Goal: Task Accomplishment & Management: Complete application form

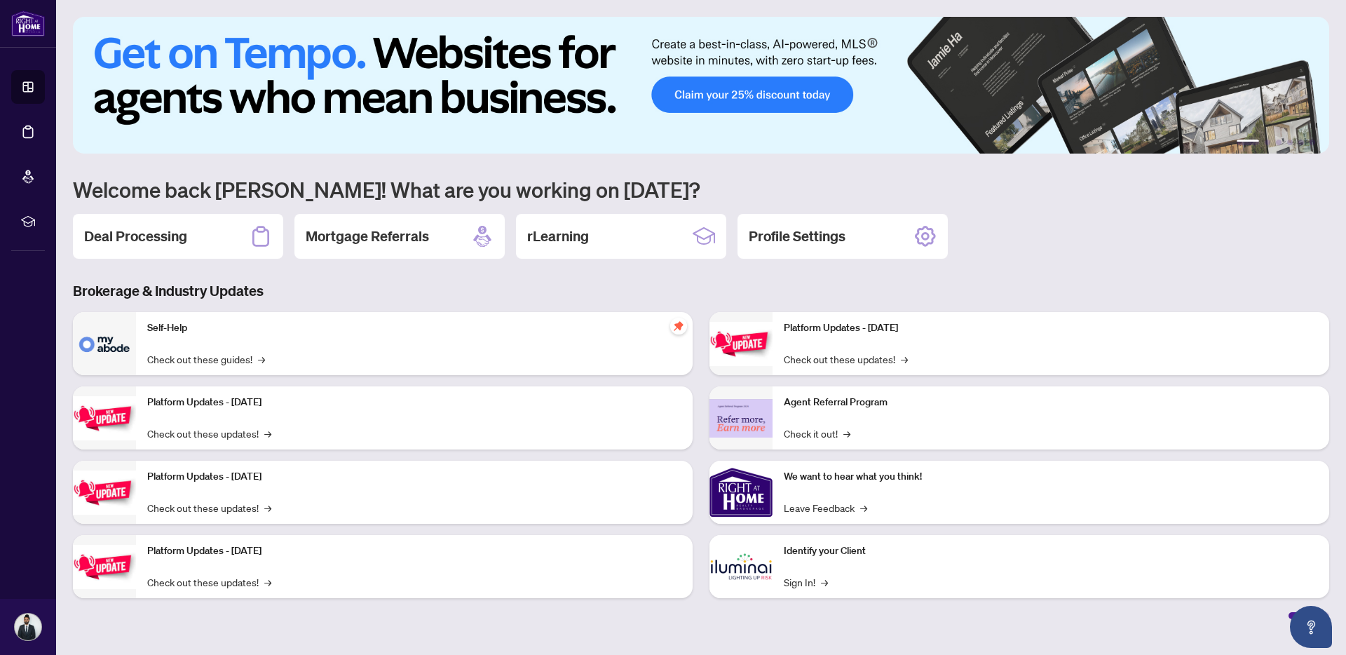
click at [230, 245] on div "Deal Processing" at bounding box center [178, 236] width 210 height 45
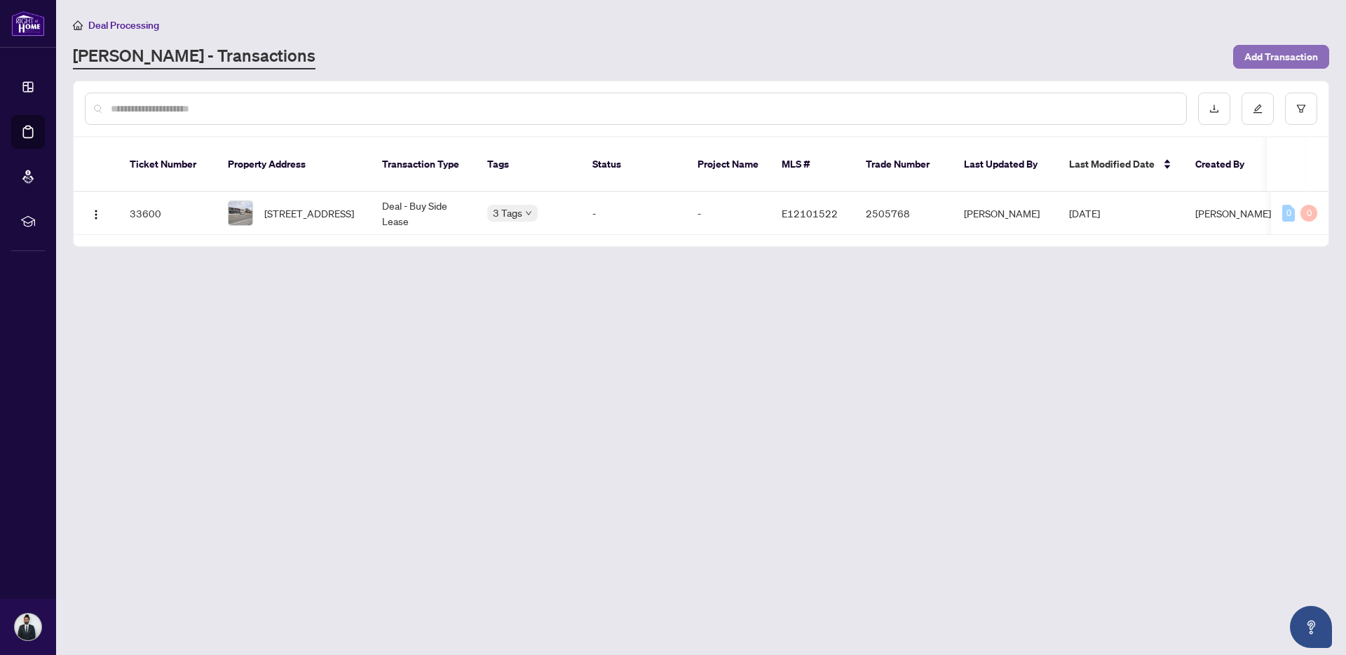
click at [897, 54] on span "Add Transaction" at bounding box center [1282, 57] width 74 height 22
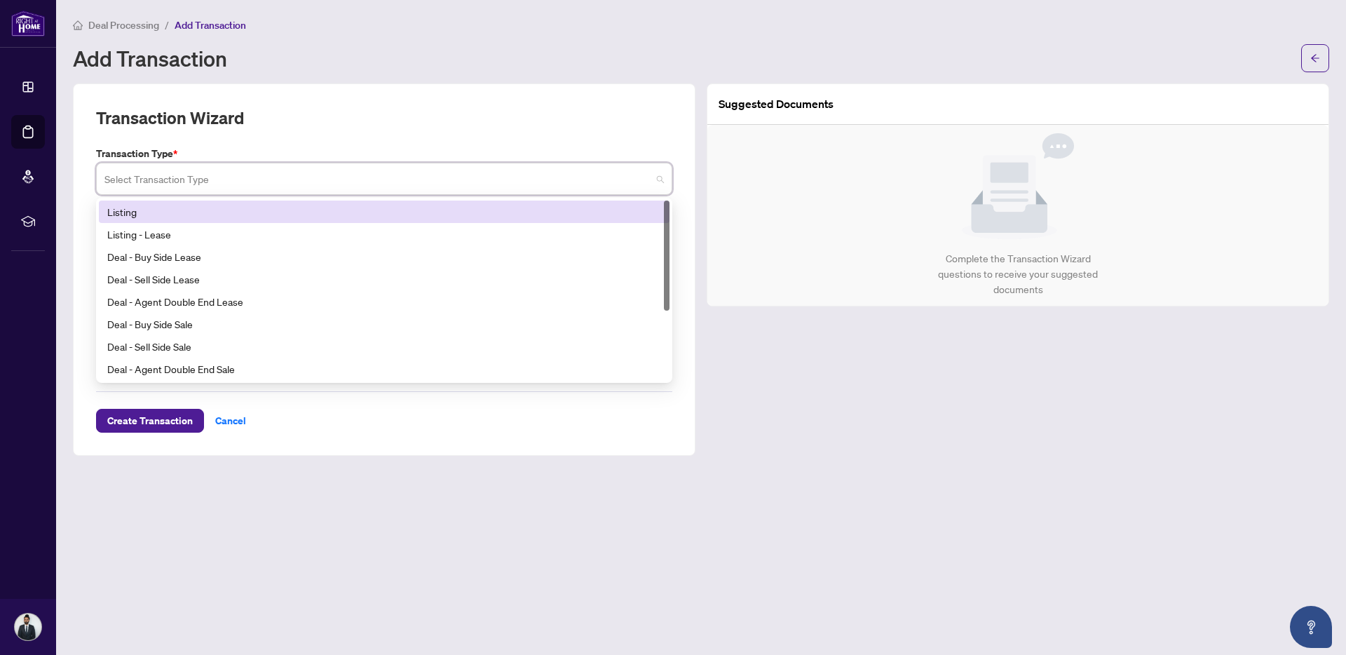
click at [290, 180] on input "search" at bounding box center [377, 180] width 547 height 31
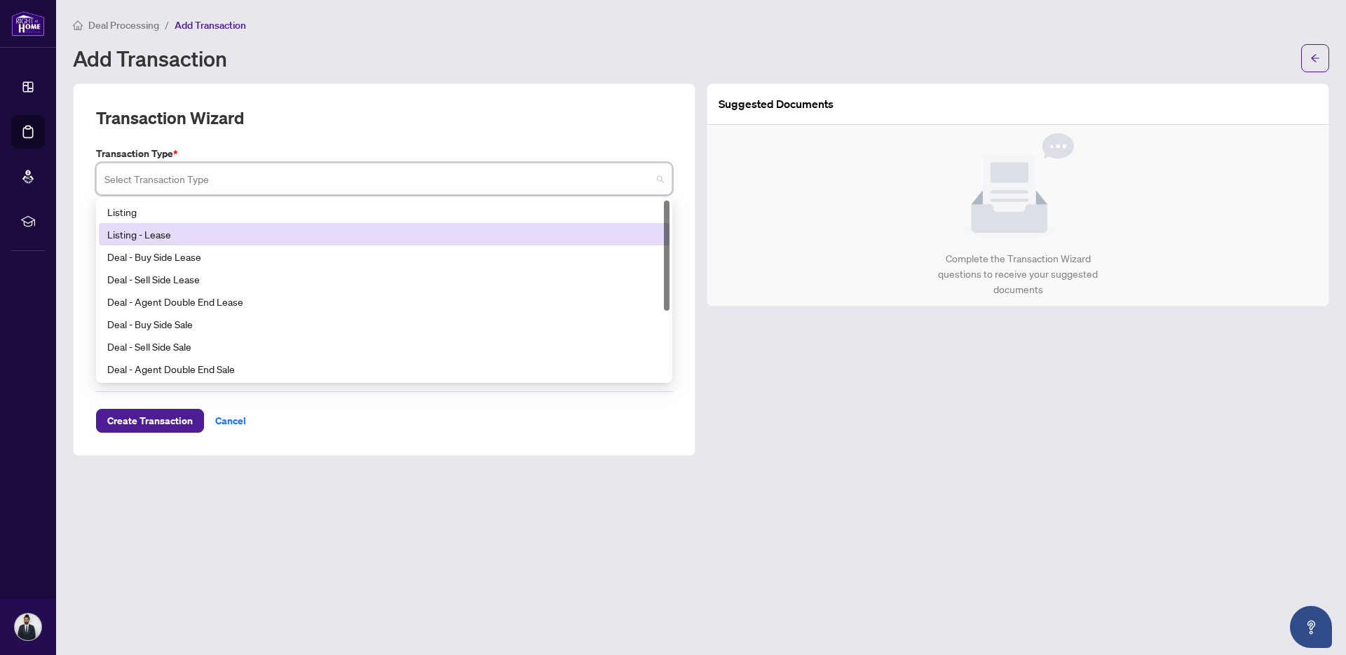
click at [196, 239] on div "Listing - Lease" at bounding box center [384, 234] width 554 height 15
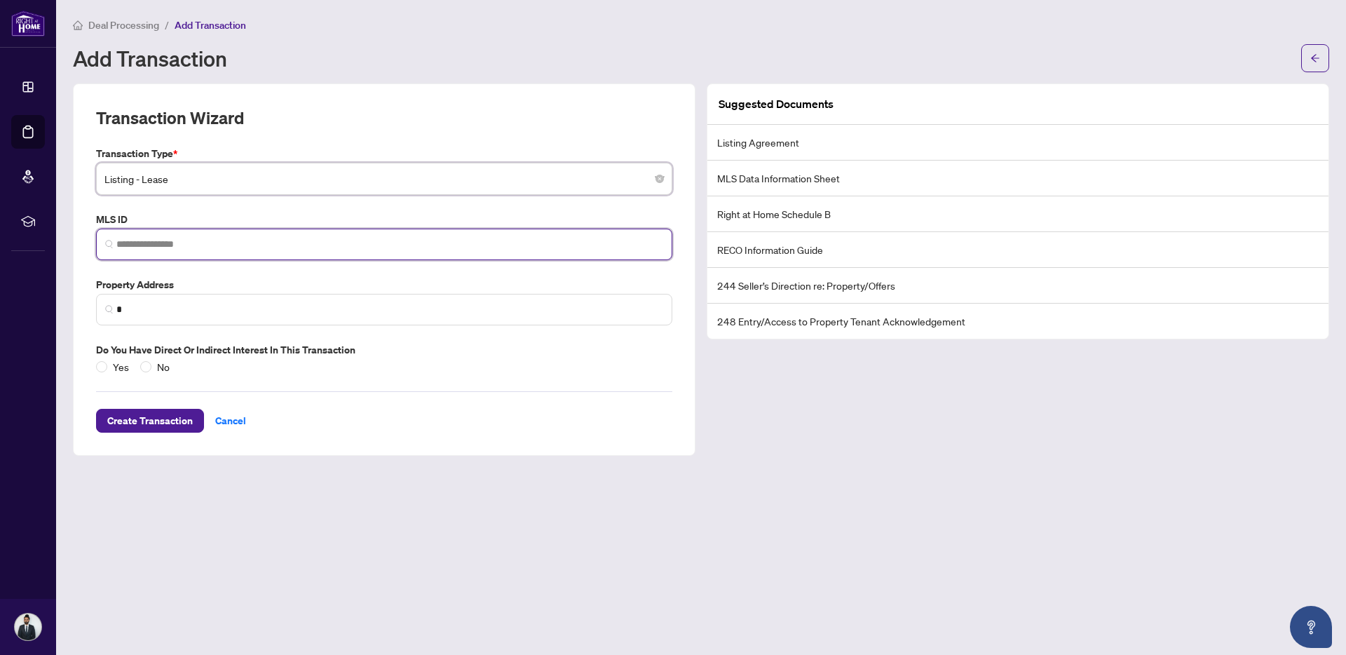
click at [193, 240] on input "search" at bounding box center [389, 244] width 547 height 15
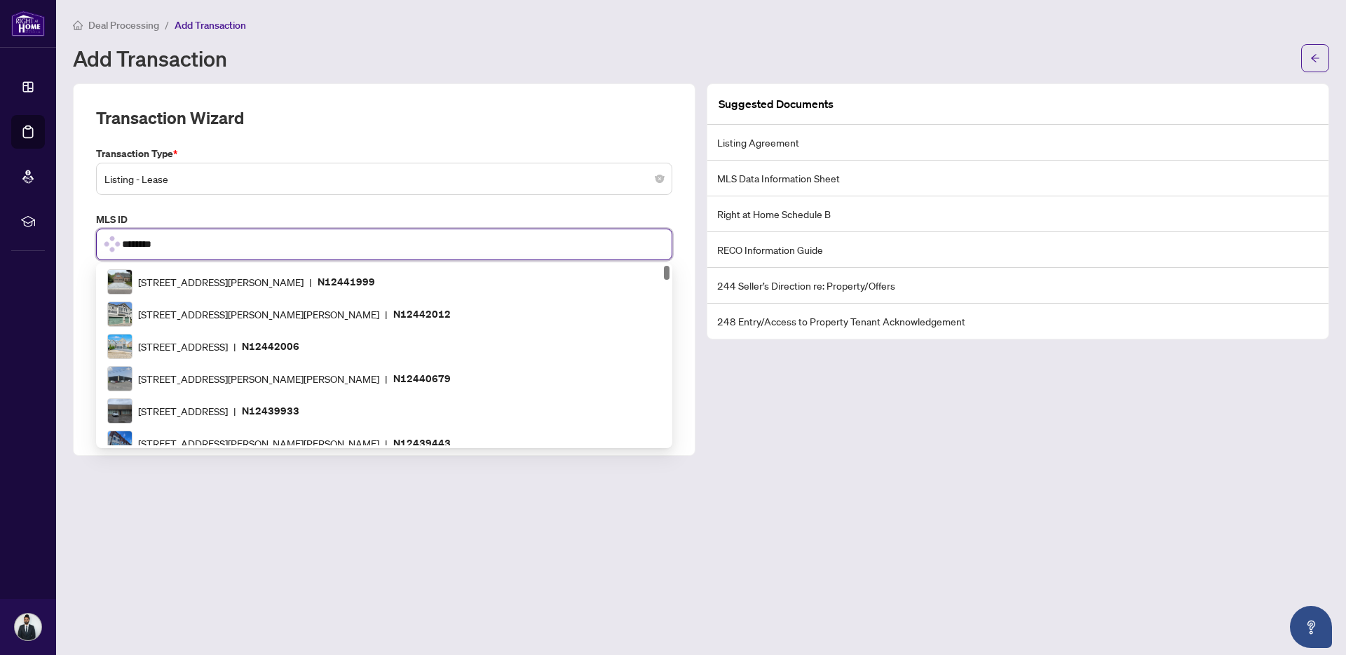
type input "*********"
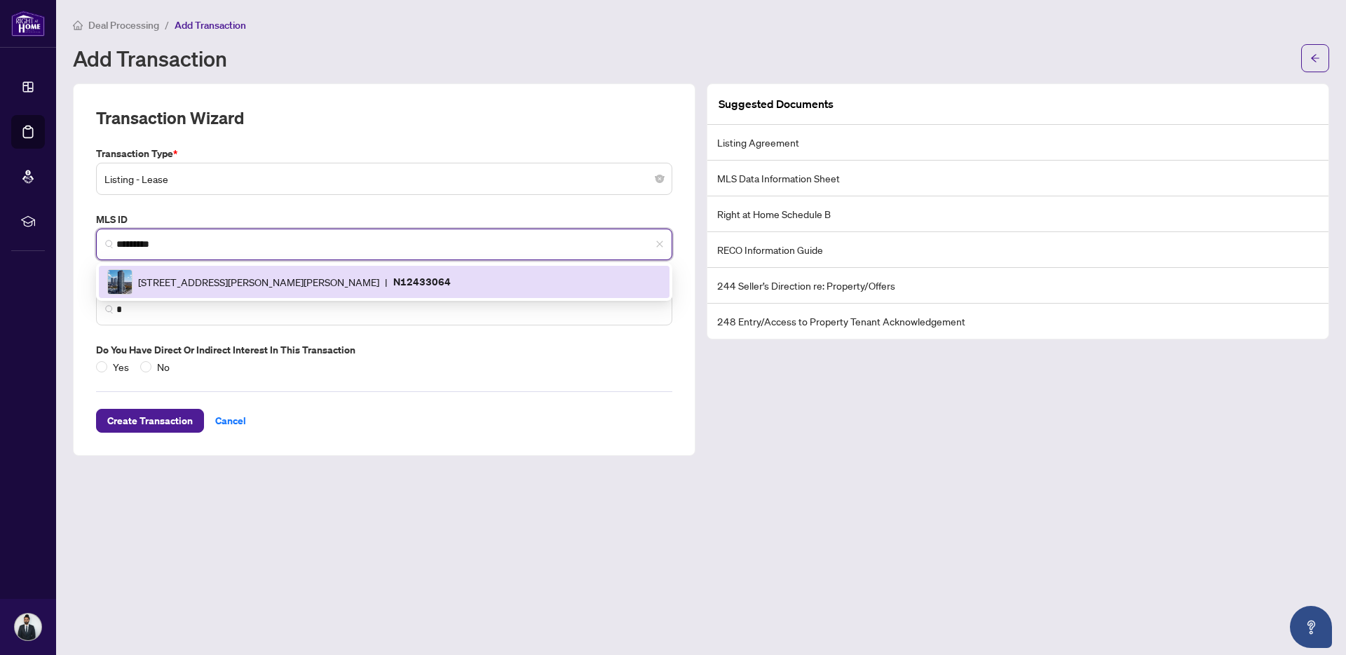
click at [235, 288] on span "[STREET_ADDRESS][PERSON_NAME][PERSON_NAME]" at bounding box center [258, 281] width 241 height 15
type input "**********"
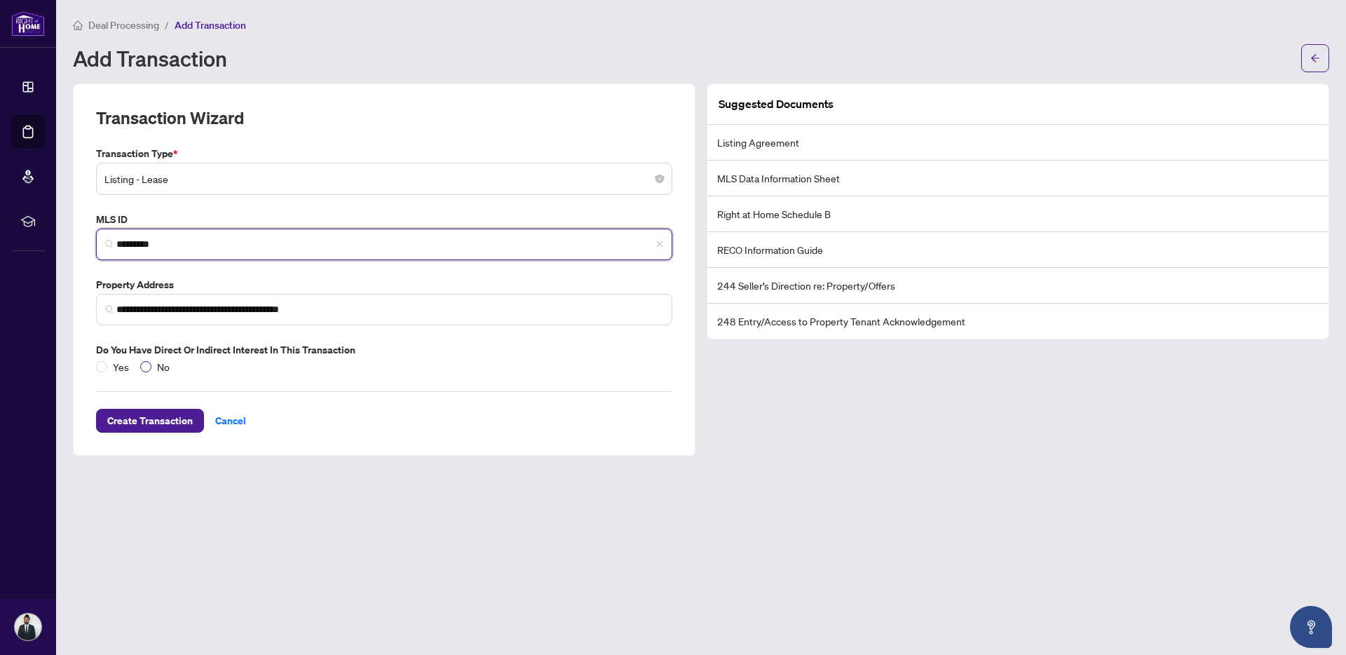
type input "*********"
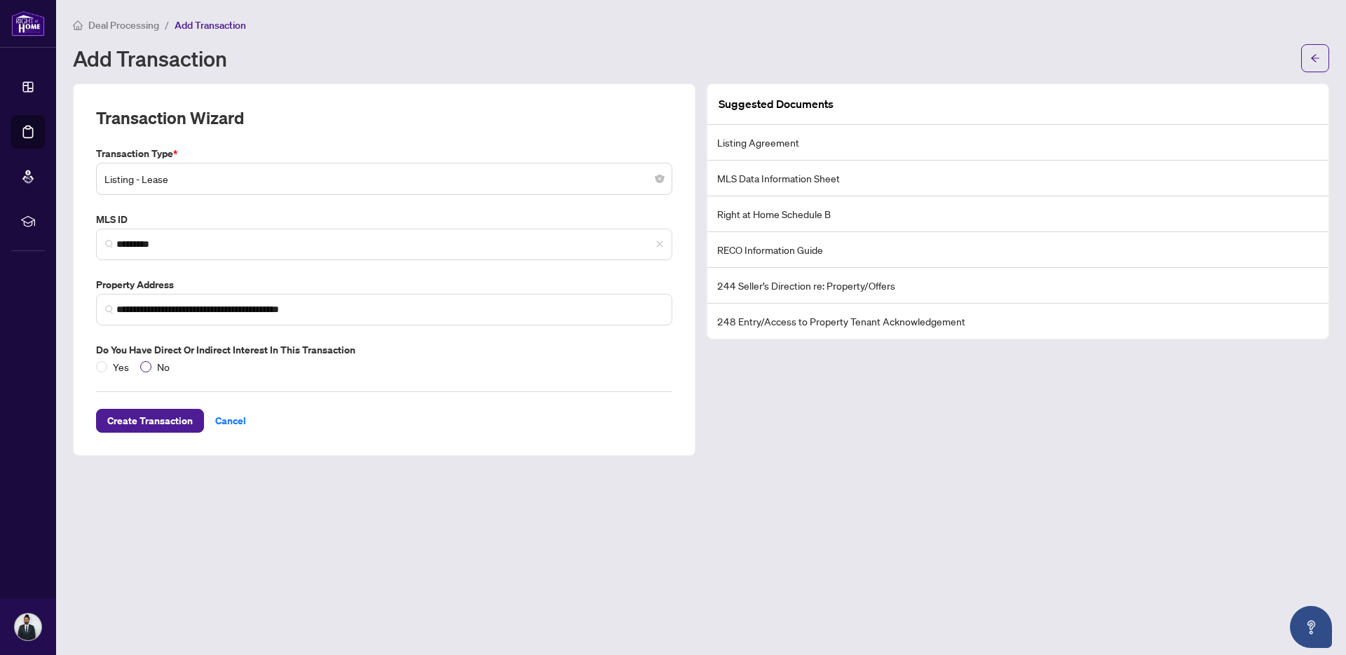
click at [153, 370] on span "No" at bounding box center [163, 366] width 24 height 15
click at [142, 416] on span "Create Transaction" at bounding box center [150, 421] width 86 height 22
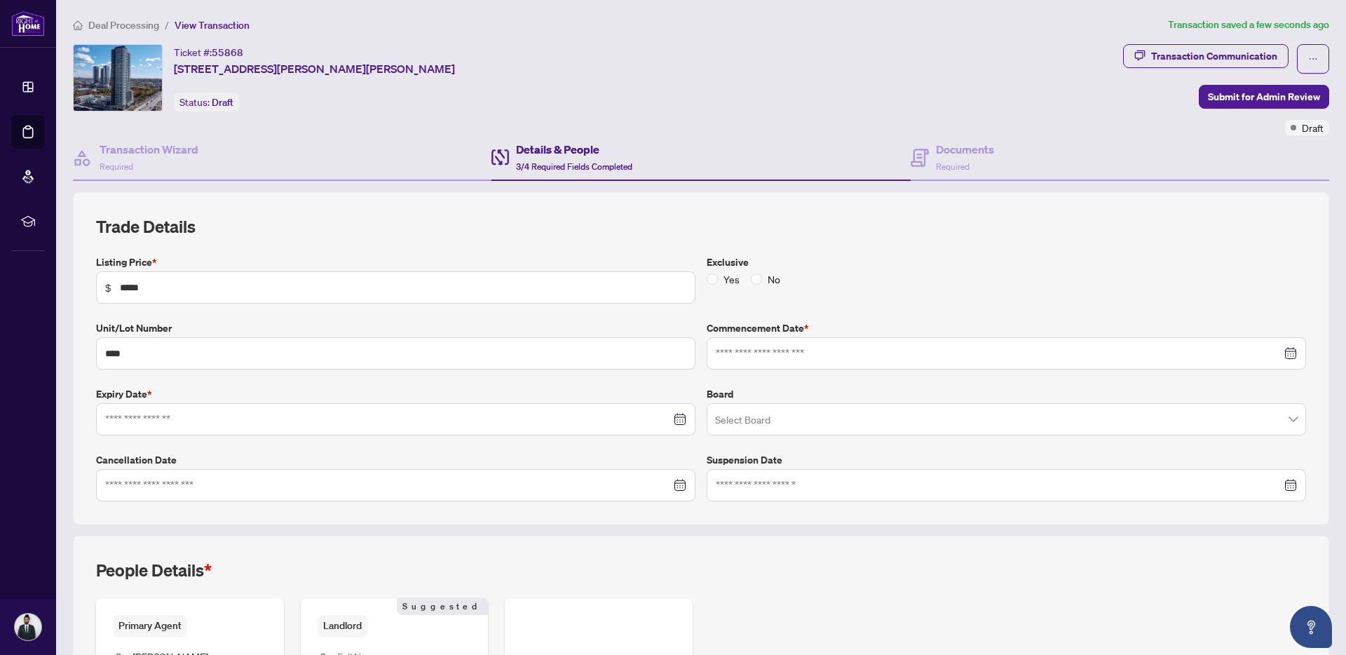
type input "**********"
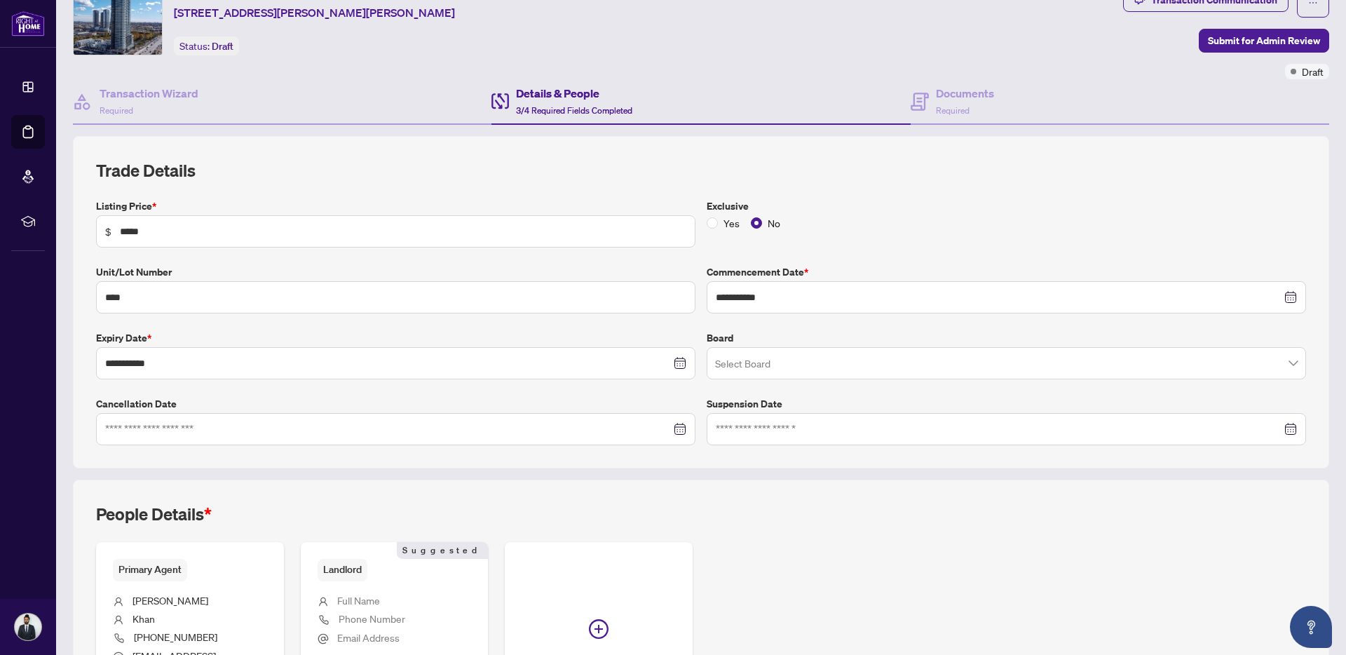
scroll to position [210, 0]
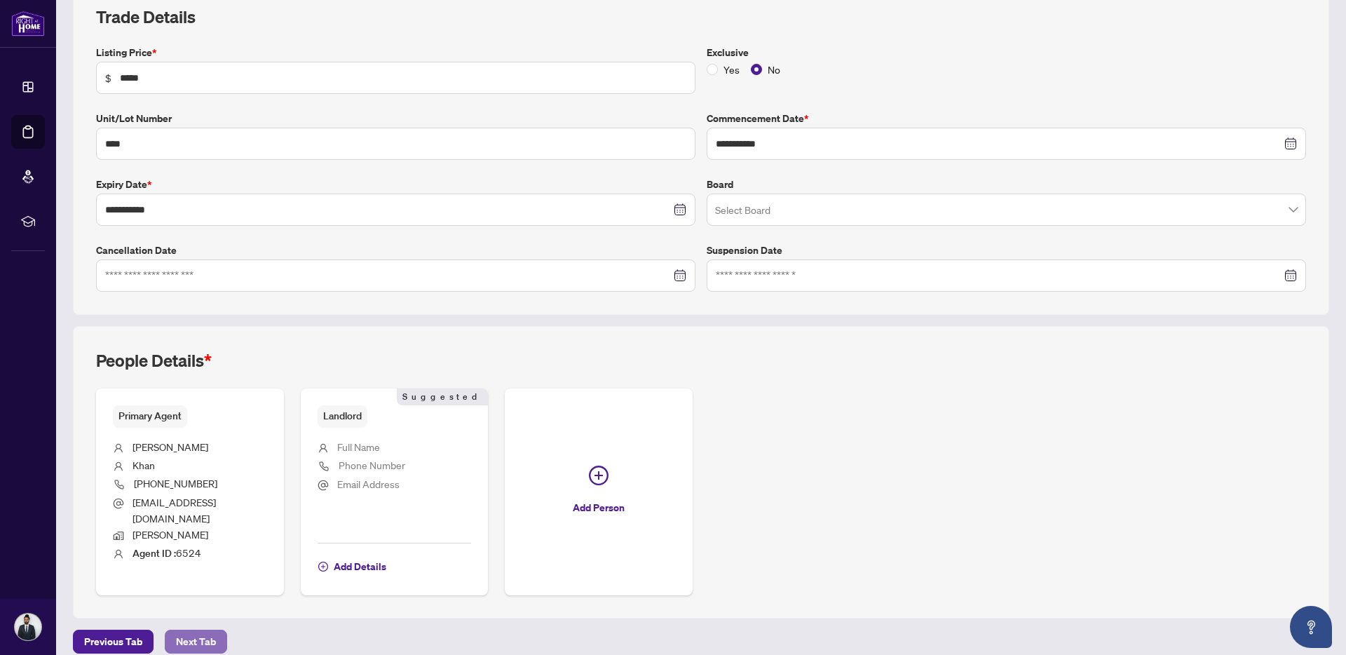
click at [184, 416] on span "Next Tab" at bounding box center [196, 641] width 40 height 22
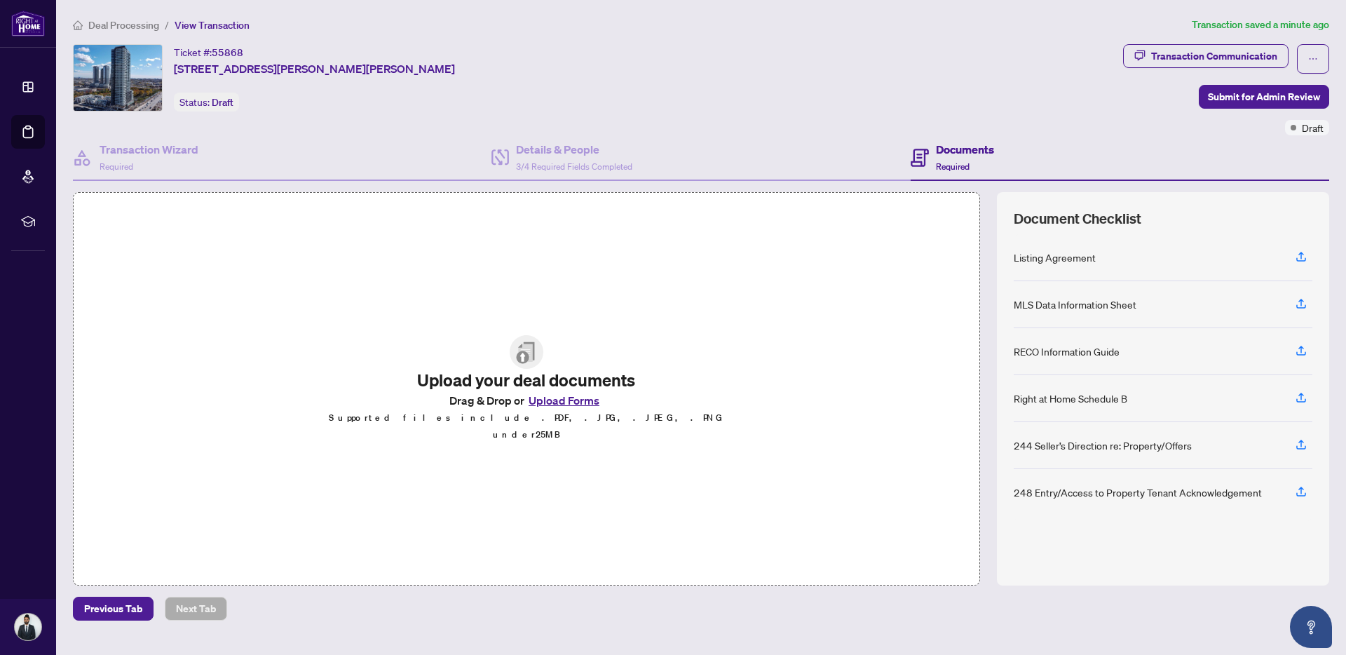
click at [558, 405] on button "Upload Forms" at bounding box center [564, 400] width 79 height 18
click at [471, 279] on div "Upload your deal documents Drag & Drop or Upload Forms Supported files include …" at bounding box center [526, 388] width 907 height 393
click at [572, 402] on button "Upload Forms" at bounding box center [564, 400] width 79 height 18
click at [567, 410] on button "Upload Forms" at bounding box center [564, 400] width 79 height 18
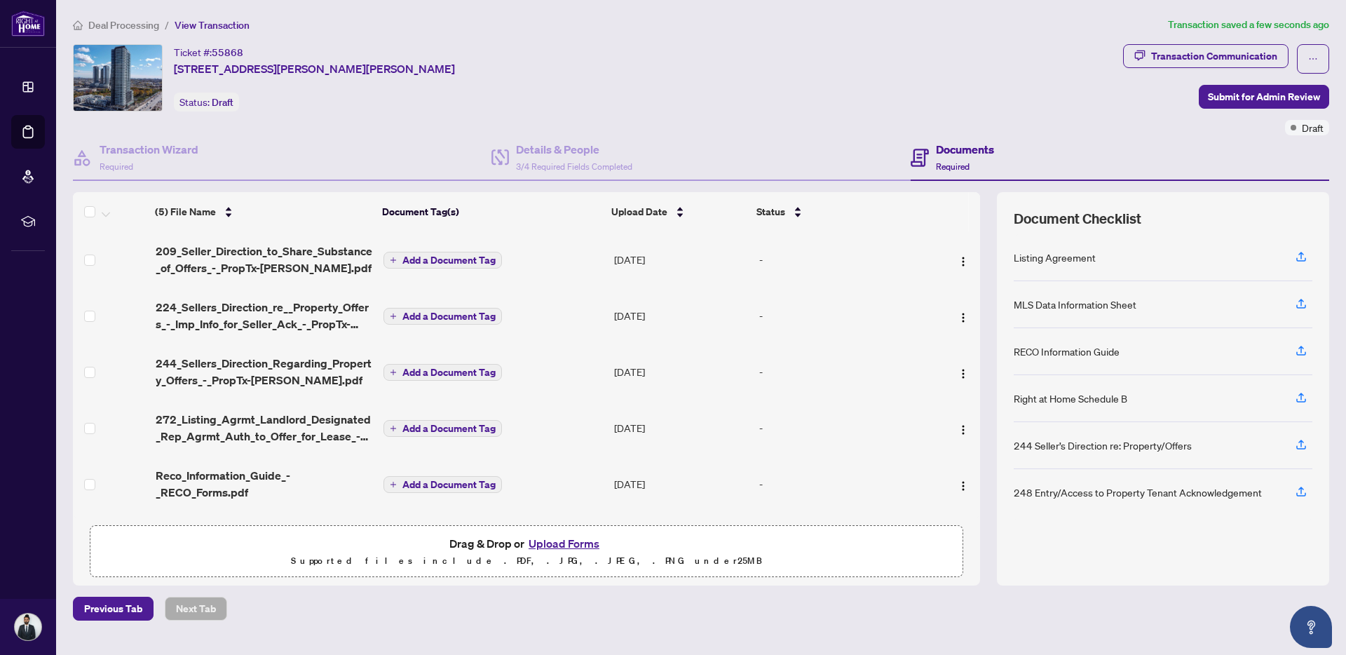
click at [897, 116] on div "Ticket #: 55868 [STREET_ADDRESS][PERSON_NAME][PERSON_NAME] Status: Draft" at bounding box center [595, 89] width 1050 height 91
click at [897, 86] on span "Submit for Admin Review" at bounding box center [1264, 97] width 112 height 22
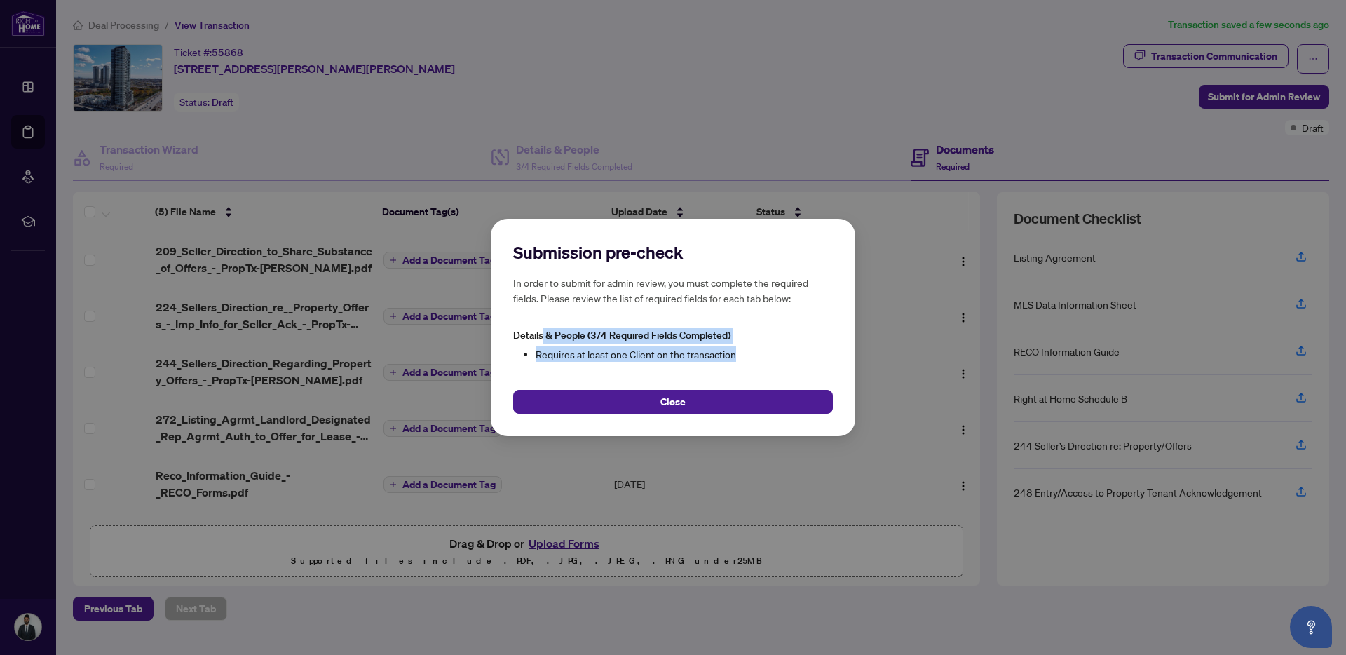
drag, startPoint x: 745, startPoint y: 357, endPoint x: 543, endPoint y: 330, distance: 203.7
click at [542, 330] on div "Details & People (3/4 Required Fields Completed) Requires at least one Client o…" at bounding box center [673, 345] width 320 height 34
click at [543, 330] on span "Details & People (3/4 Required Fields Completed)" at bounding box center [621, 335] width 217 height 13
drag, startPoint x: 736, startPoint y: 354, endPoint x: 605, endPoint y: 354, distance: 131.1
click at [605, 354] on li "Requires at least one Client on the transaction" at bounding box center [684, 353] width 297 height 15
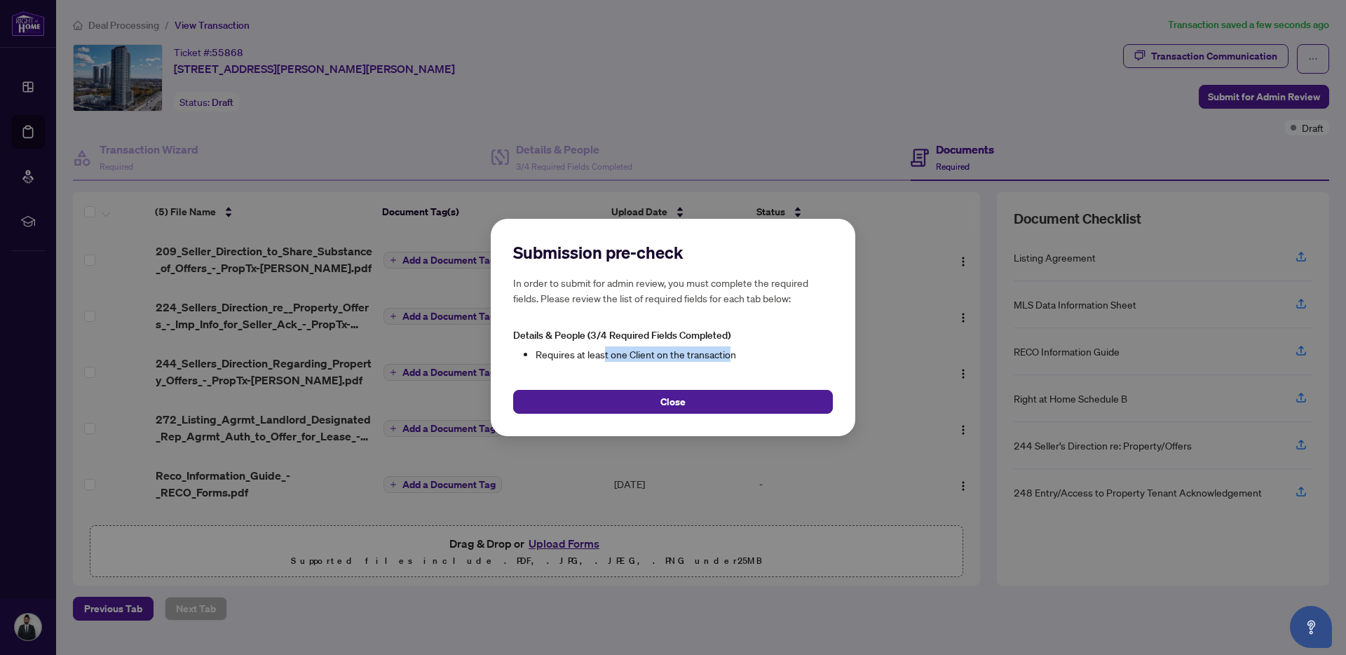
click at [605, 354] on li "Requires at least one Client on the transaction" at bounding box center [684, 353] width 297 height 15
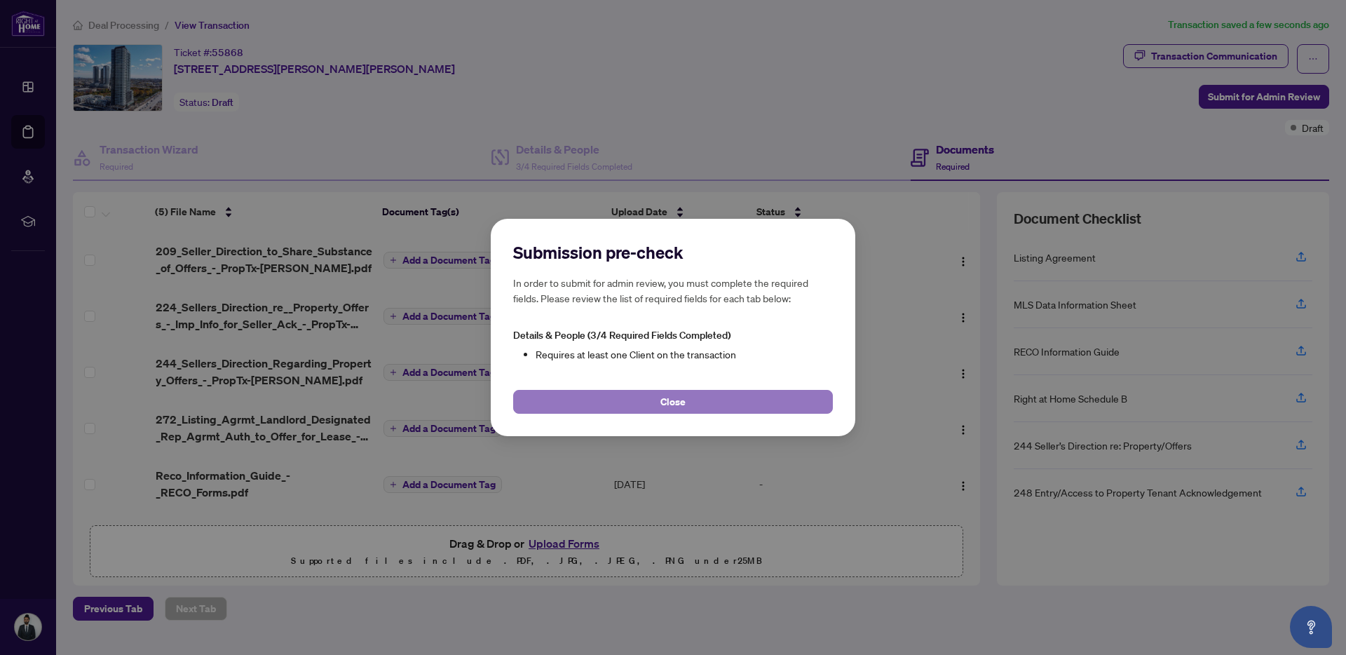
click at [654, 407] on button "Close" at bounding box center [673, 402] width 320 height 24
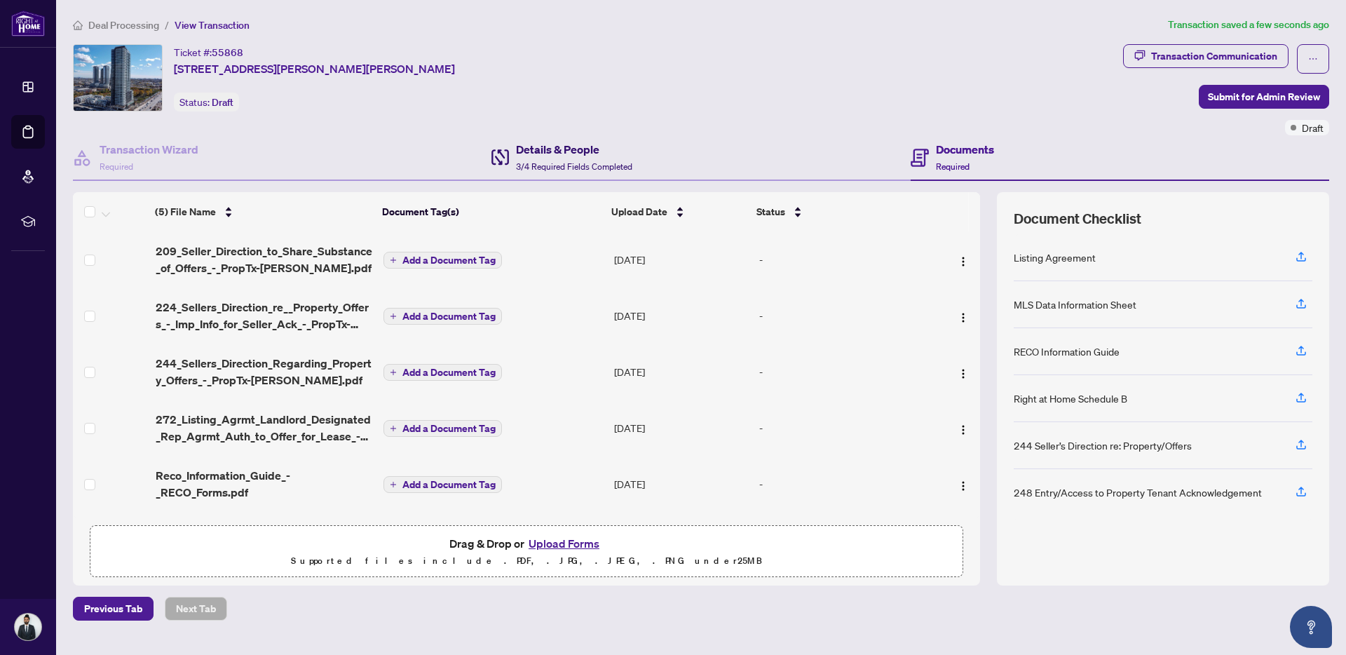
click at [563, 144] on h4 "Details & People" at bounding box center [574, 149] width 116 height 17
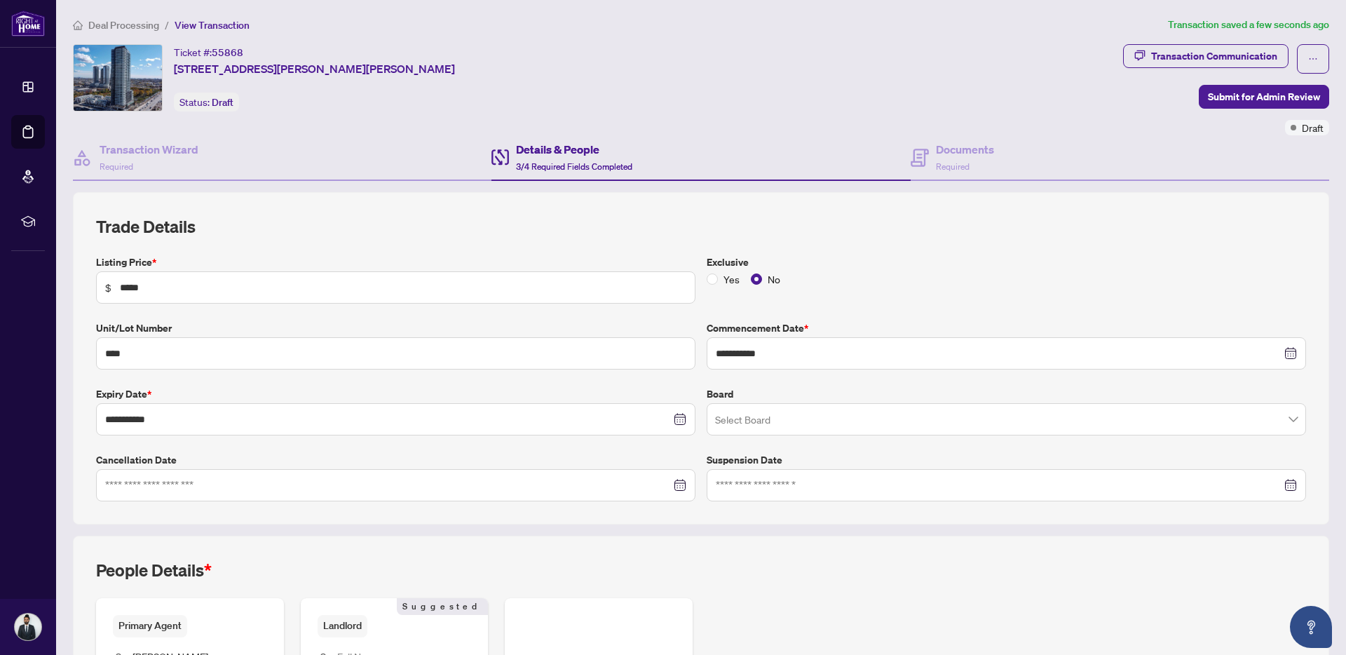
scroll to position [210, 0]
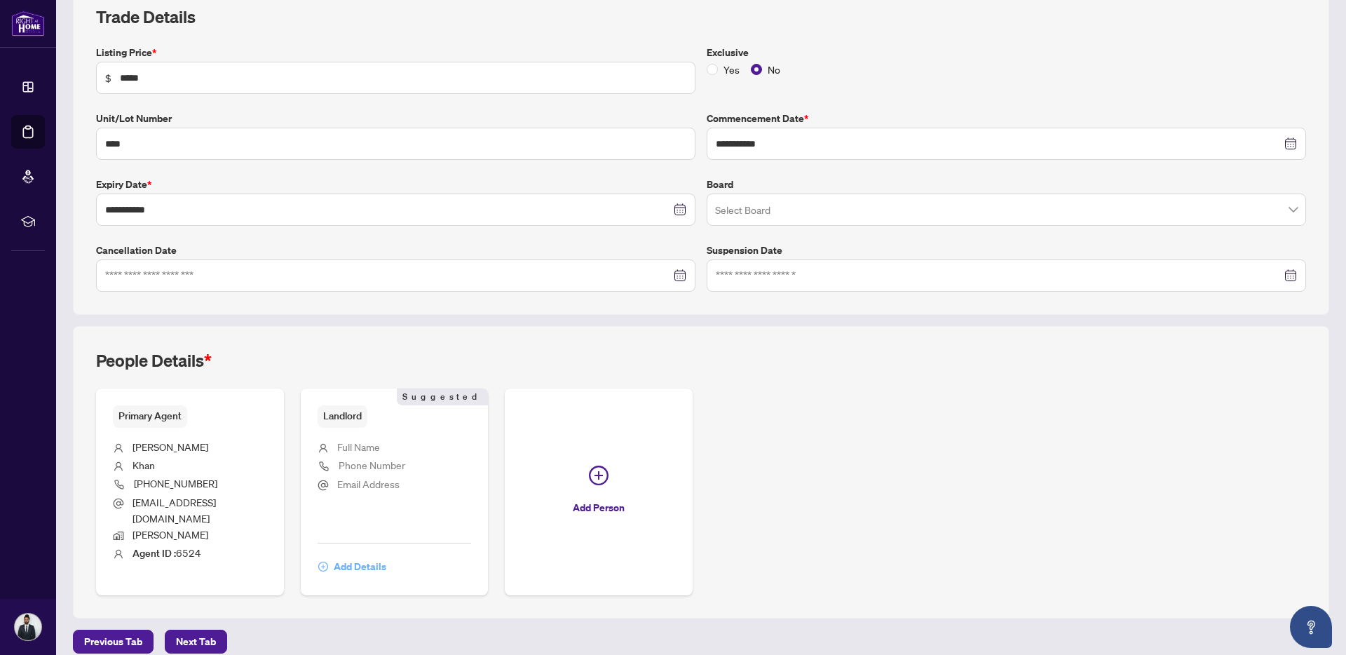
click at [349, 416] on span "Add Details" at bounding box center [360, 566] width 53 height 22
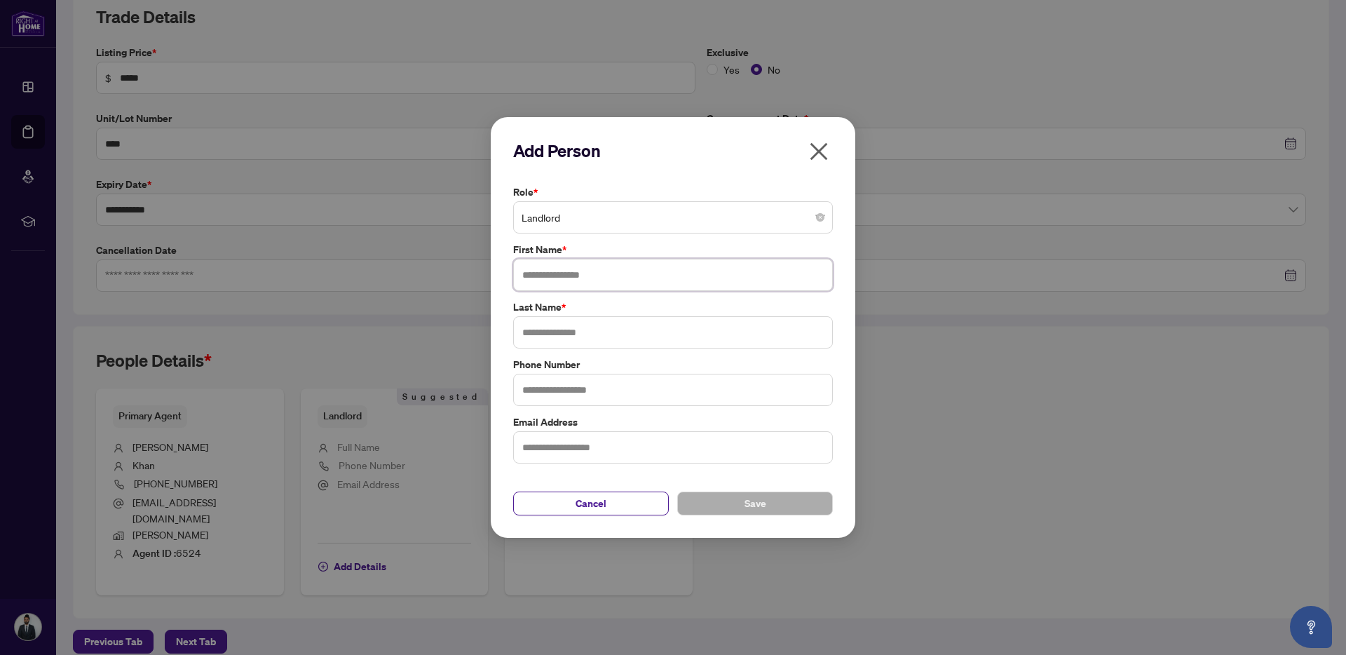
click at [623, 265] on input "text" at bounding box center [673, 275] width 320 height 32
type input "******"
type input "*********"
click at [718, 416] on button "Save" at bounding box center [755, 504] width 156 height 24
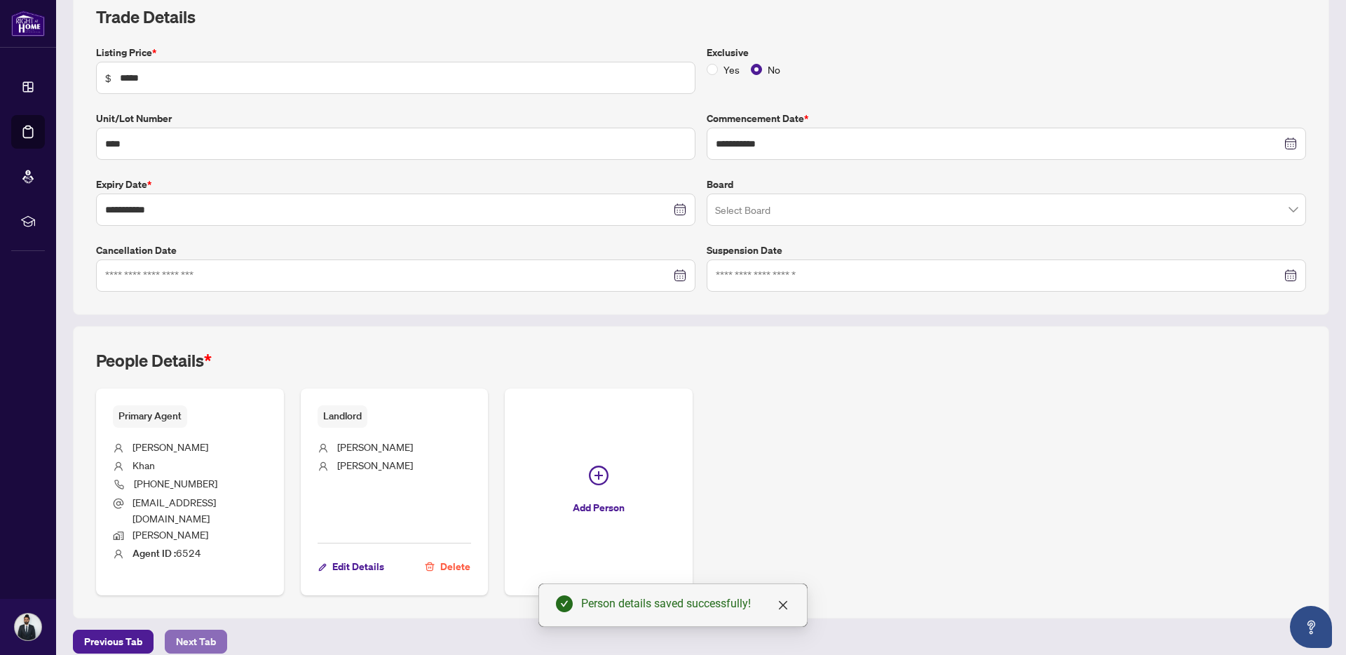
click at [190, 416] on button "Next Tab" at bounding box center [196, 642] width 62 height 24
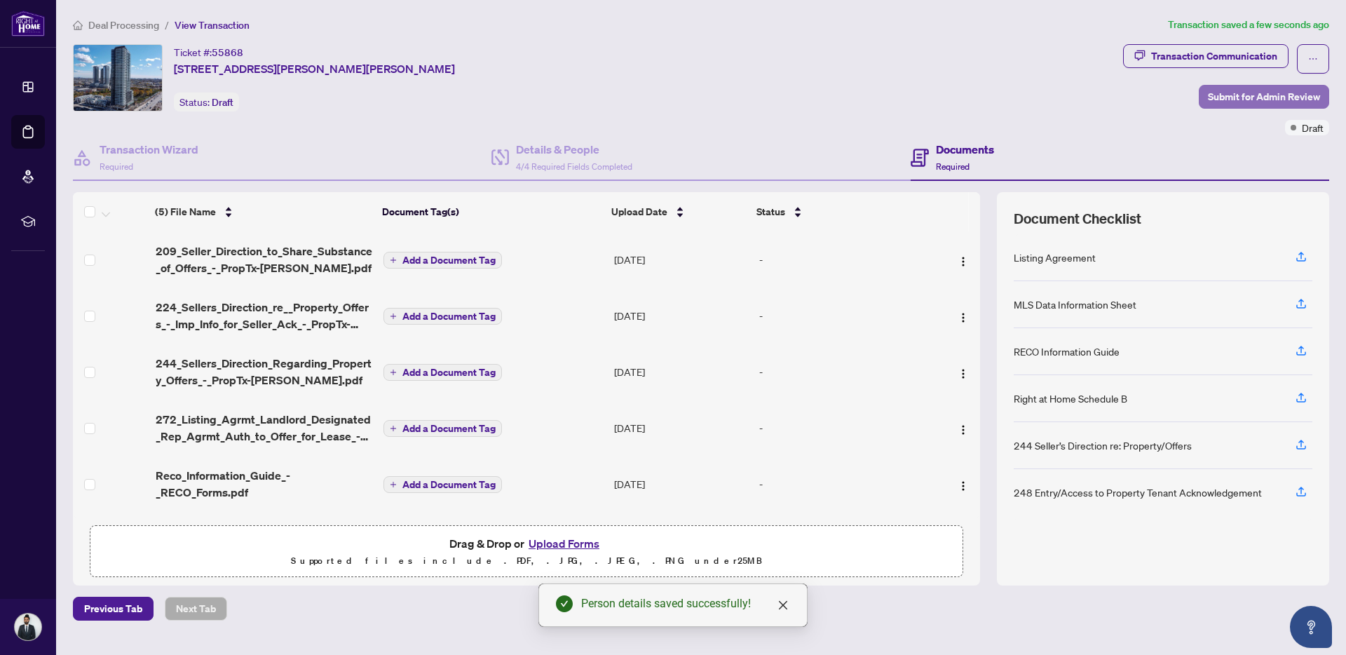
click at [897, 102] on span "Submit for Admin Review" at bounding box center [1264, 97] width 112 height 22
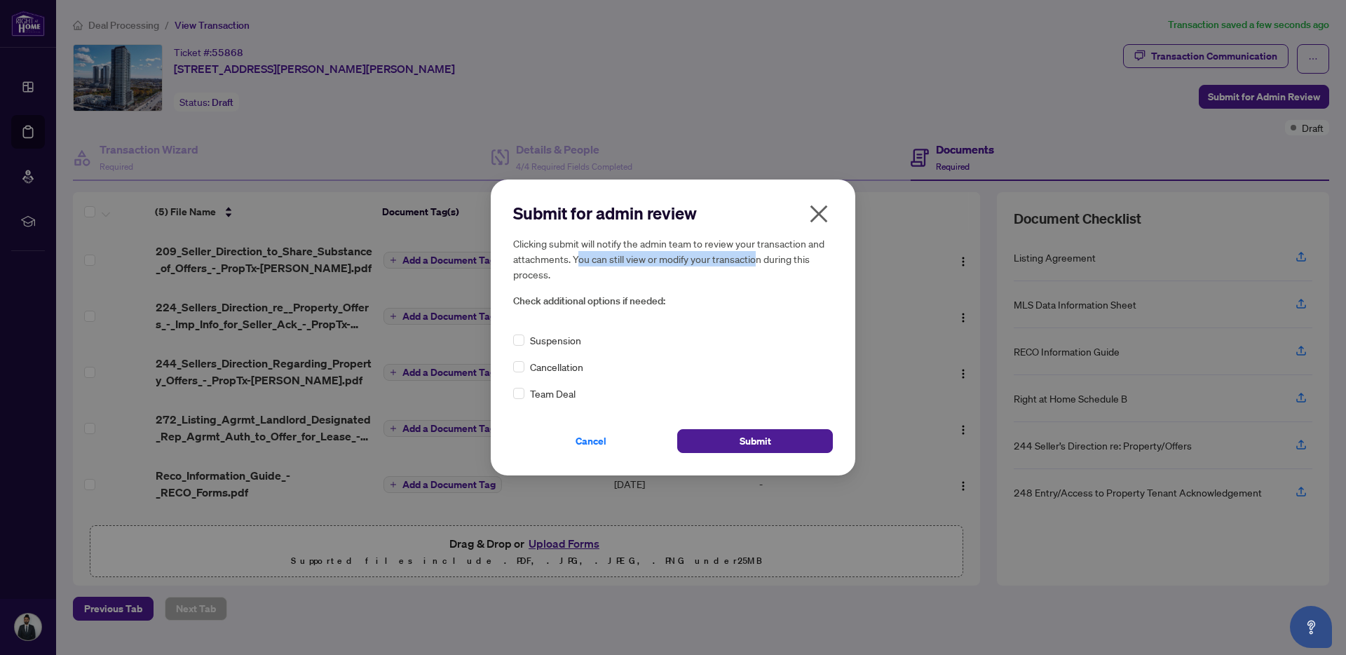
drag, startPoint x: 604, startPoint y: 262, endPoint x: 836, endPoint y: 262, distance: 232.1
click at [828, 262] on h5 "Clicking submit will notify the admin team to review your transaction and attac…" at bounding box center [673, 259] width 320 height 46
click at [836, 262] on div "Submit for admin review Clicking submit will notify the admin team to review yo…" at bounding box center [673, 327] width 365 height 295
click at [756, 416] on span "Submit" at bounding box center [756, 441] width 32 height 22
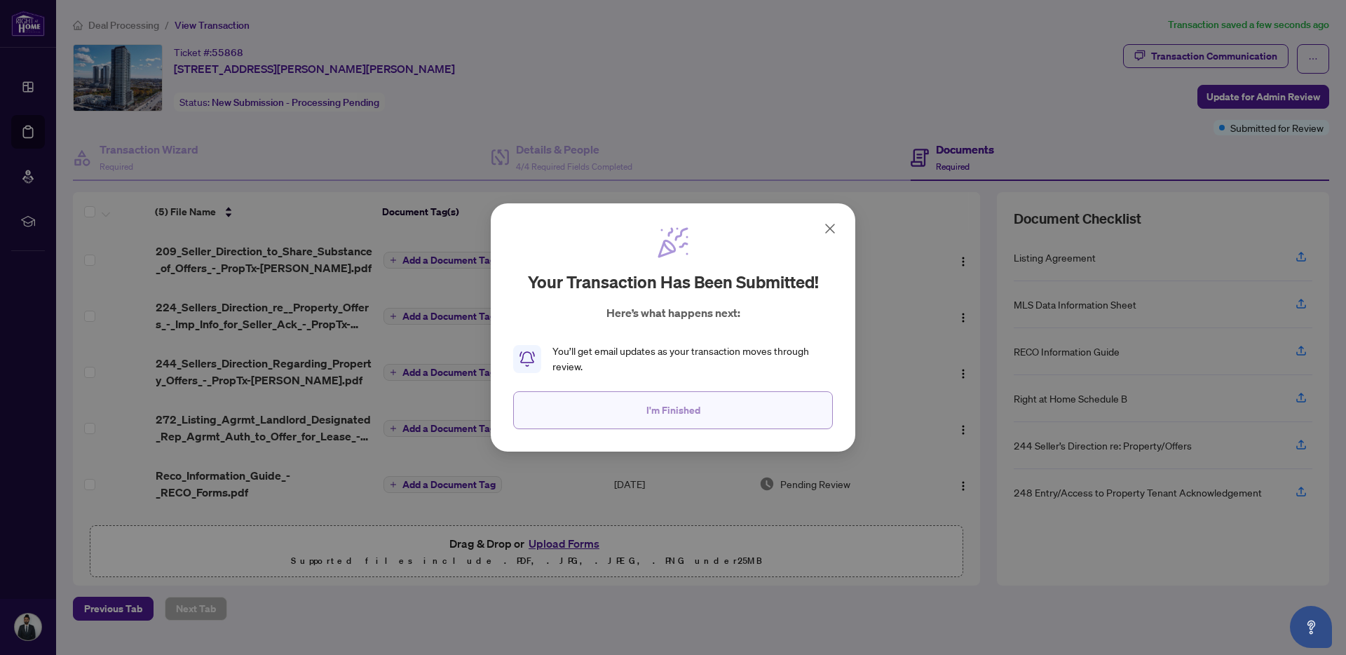
click at [701, 416] on button "I'm Finished" at bounding box center [673, 410] width 320 height 38
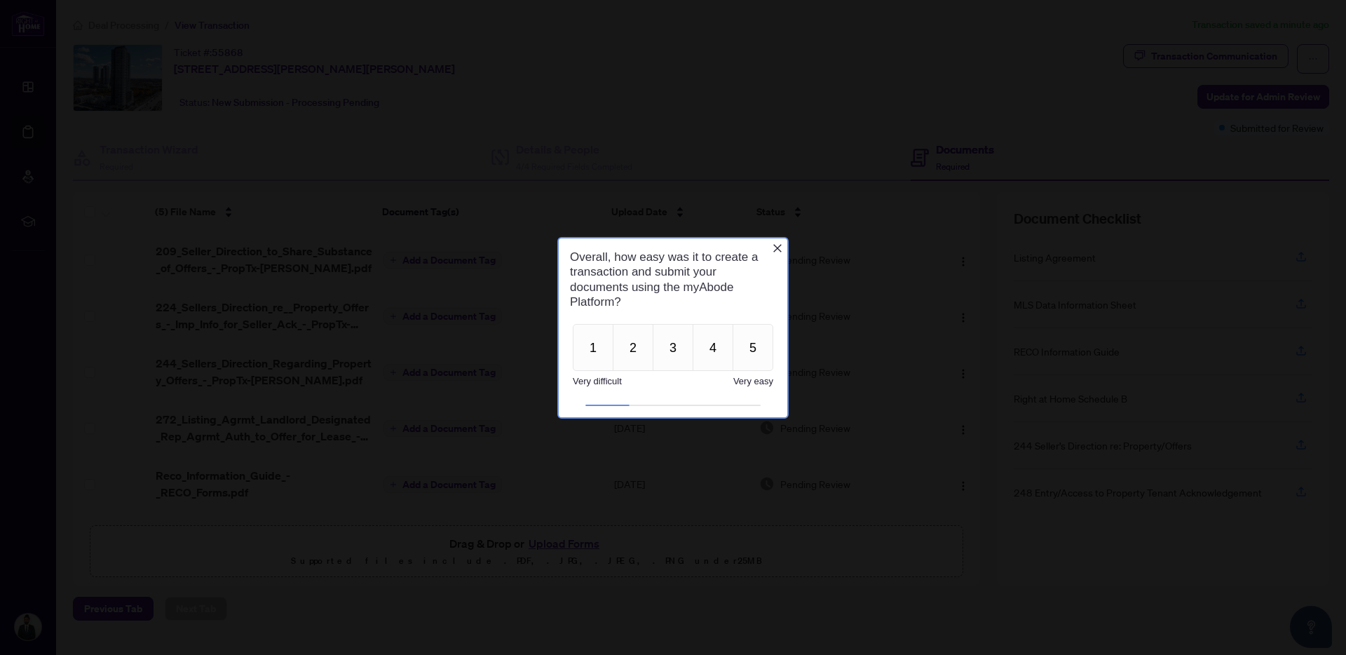
click at [779, 248] on icon "Close button" at bounding box center [777, 247] width 11 height 11
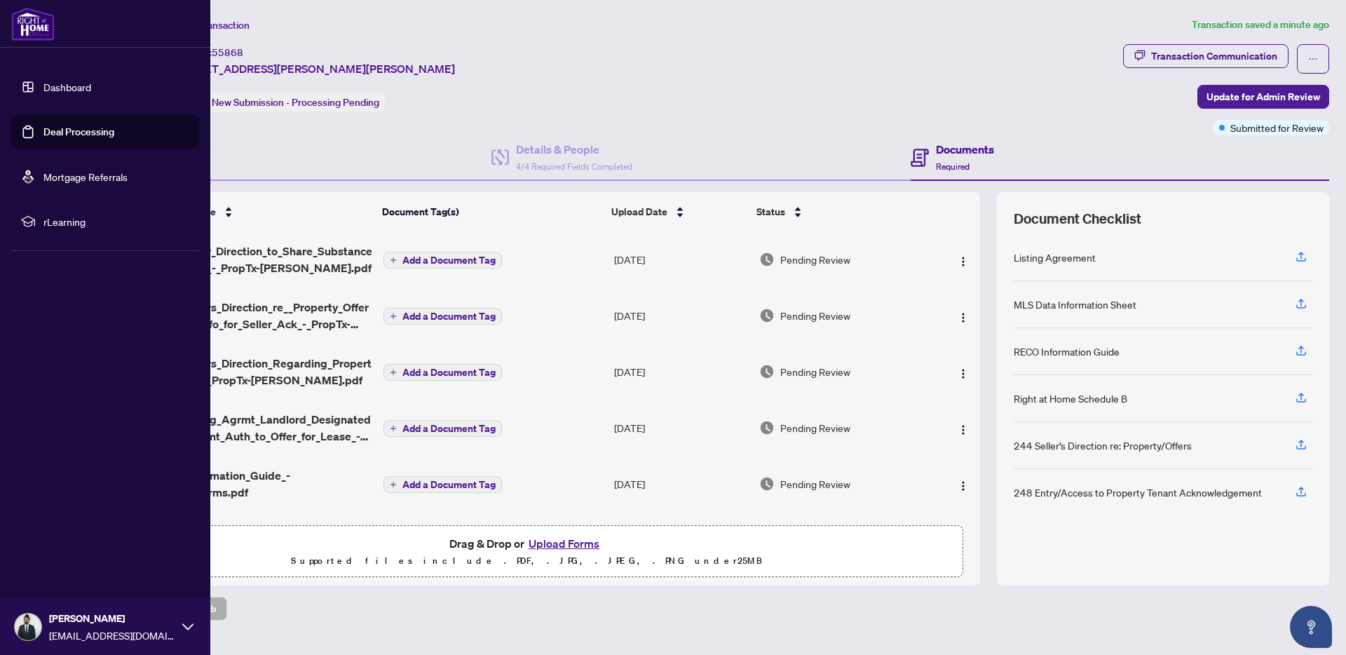
click at [76, 83] on link "Dashboard" at bounding box center [67, 87] width 48 height 13
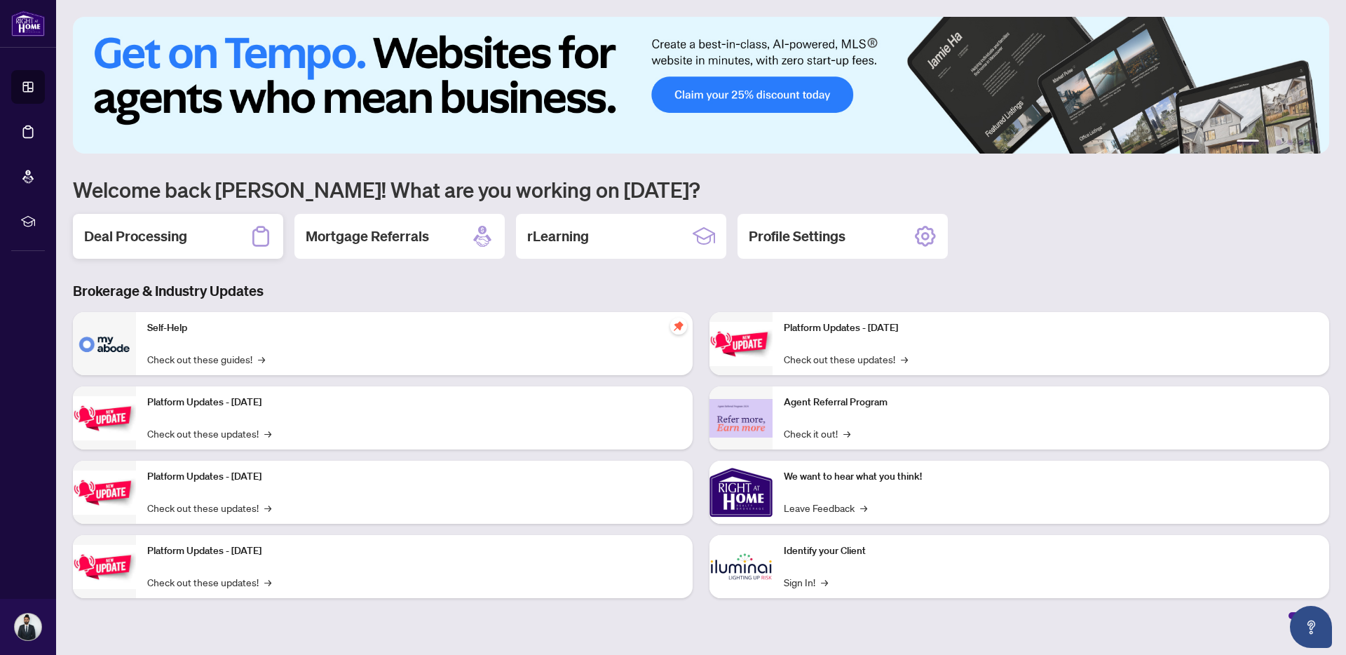
click at [148, 231] on h2 "Deal Processing" at bounding box center [135, 237] width 103 height 20
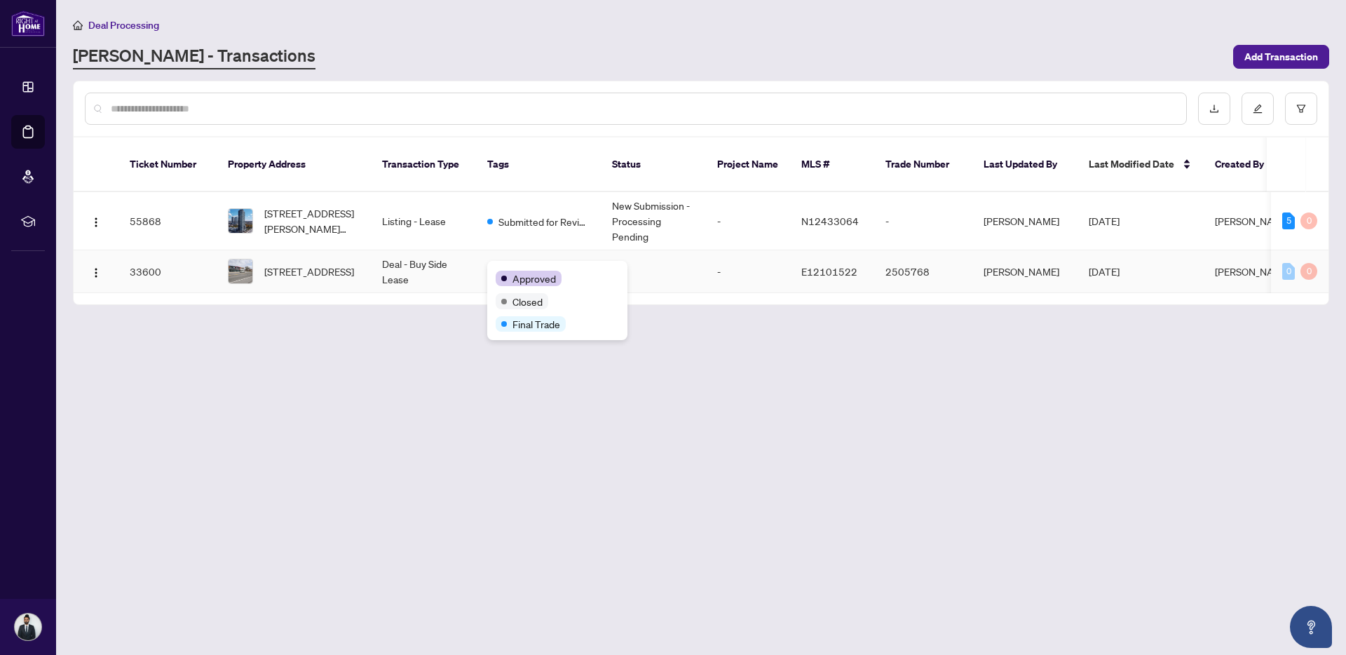
click at [532, 270] on div "Approved Closed Final Trade" at bounding box center [557, 300] width 140 height 79
click at [525, 274] on span "Approved" at bounding box center [534, 278] width 43 height 15
click at [519, 299] on span "Closed" at bounding box center [528, 301] width 30 height 15
click at [414, 352] on main "Deal Processing [PERSON_NAME] - Transactions Add Transaction Ticket Number Prop…" at bounding box center [701, 327] width 1290 height 655
